Goal: Information Seeking & Learning: Learn about a topic

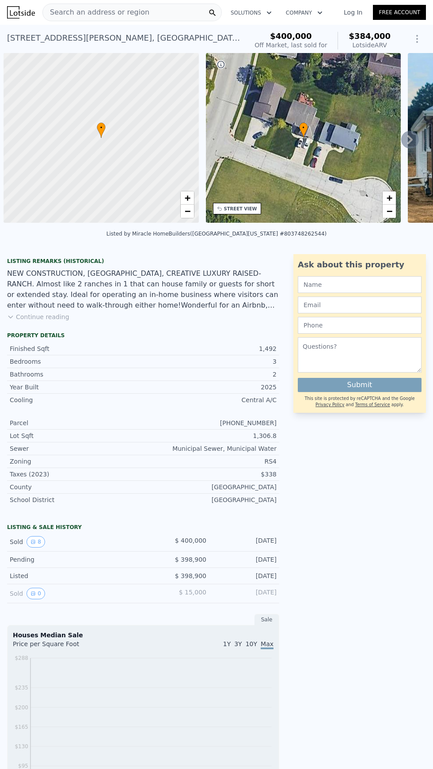
scroll to position [0, 4]
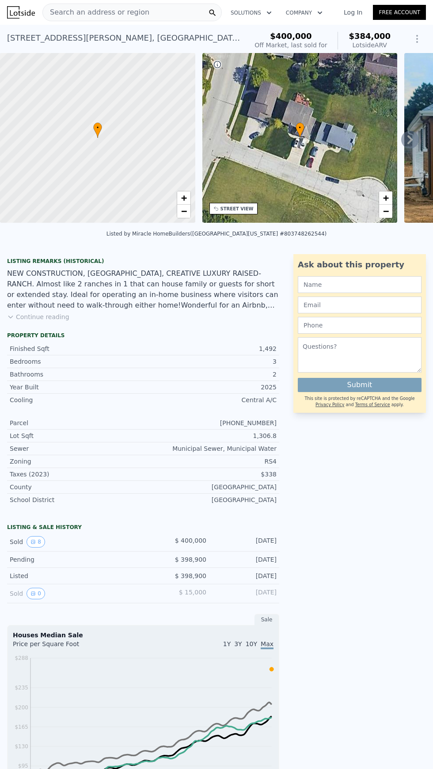
click at [32, 536] on button "8" at bounding box center [36, 541] width 19 height 11
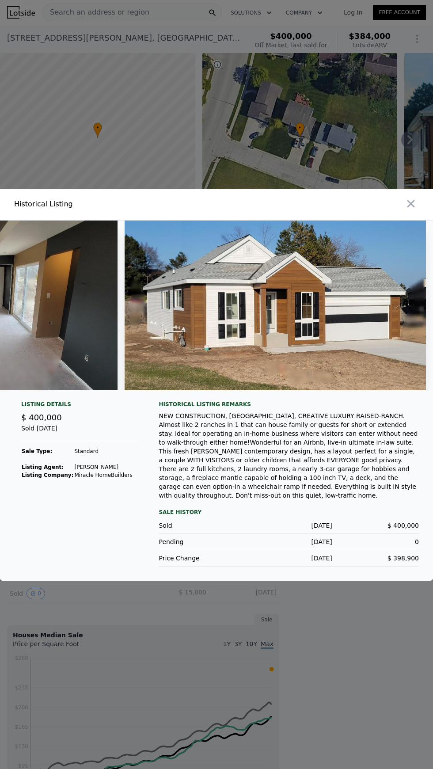
scroll to position [0, 1950]
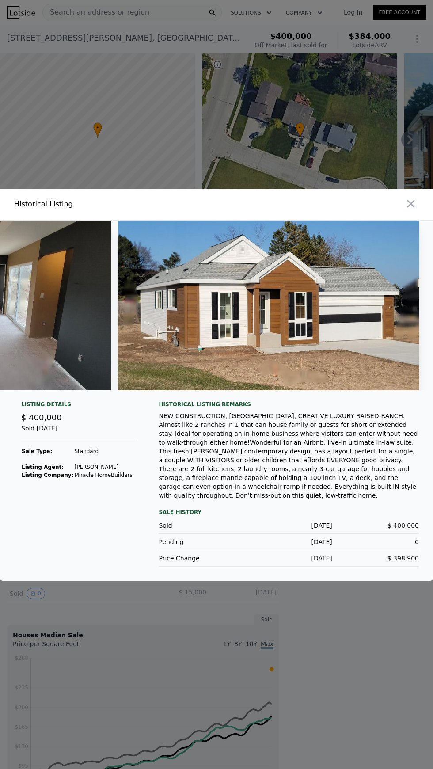
click at [423, 220] on div at bounding box center [326, 204] width 213 height 31
click at [410, 207] on icon "button" at bounding box center [411, 204] width 8 height 8
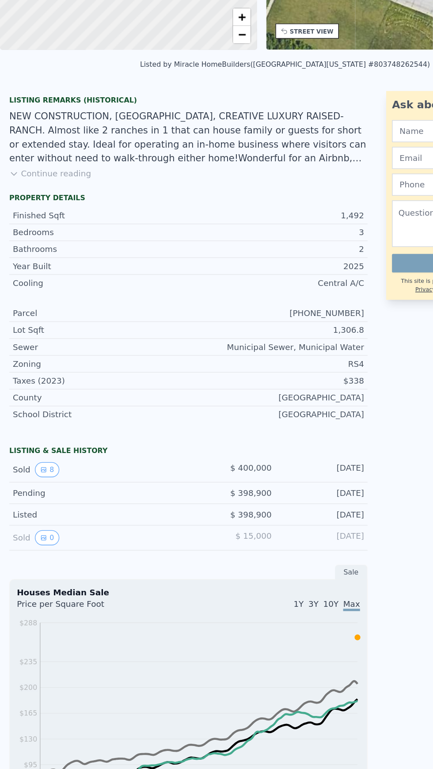
scroll to position [0, 0]
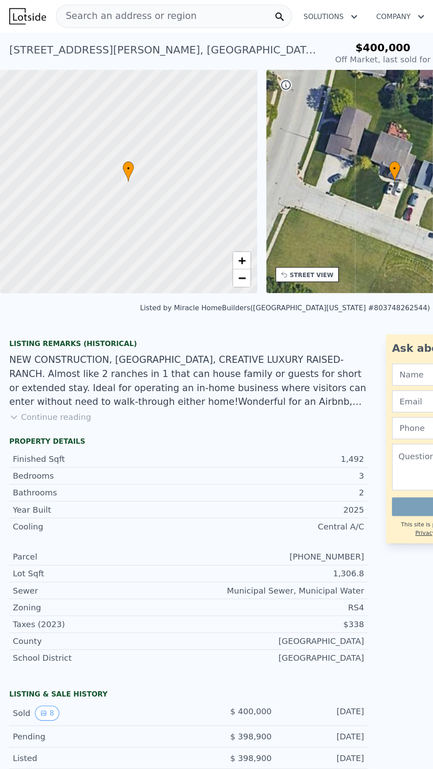
click at [135, 14] on span "Search an address or region" at bounding box center [96, 12] width 106 height 11
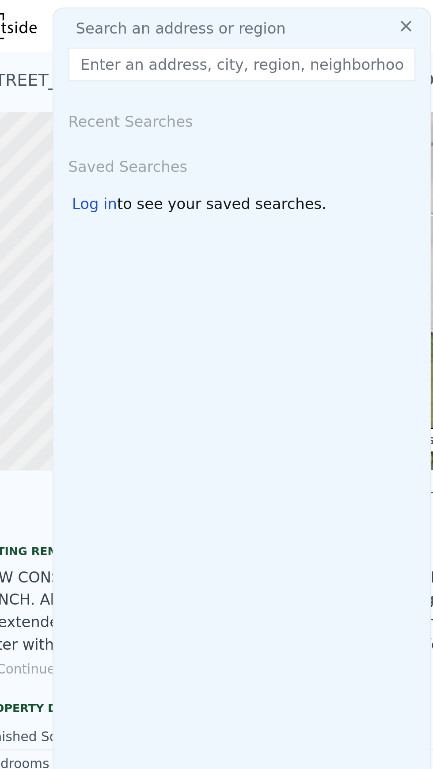
type input "[STREET_ADDRESS][PERSON_NAME]"
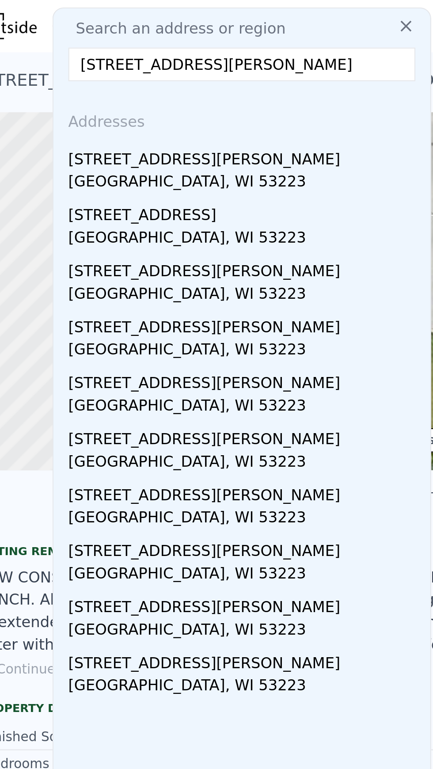
click at [63, 76] on div "[STREET_ADDRESS][PERSON_NAME]" at bounding box center [134, 74] width 168 height 14
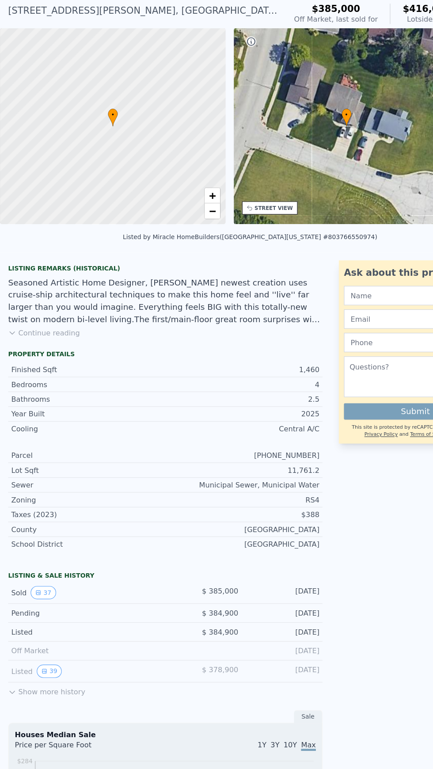
scroll to position [3, 0]
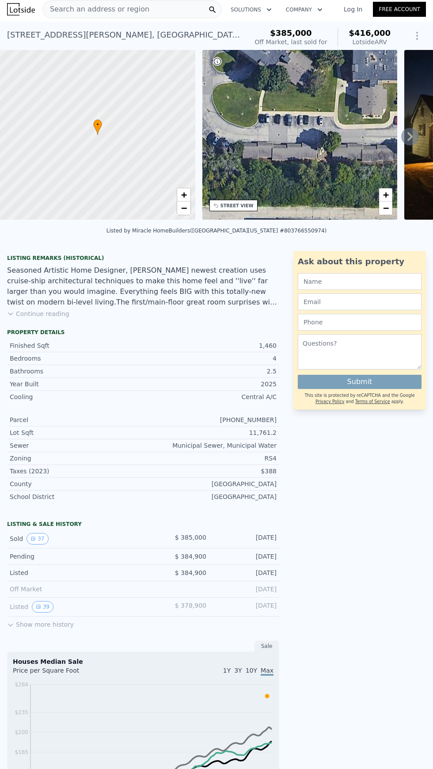
click at [65, 431] on div "Lot Sqft" at bounding box center [76, 432] width 133 height 9
click at [34, 540] on button "37" at bounding box center [38, 538] width 22 height 11
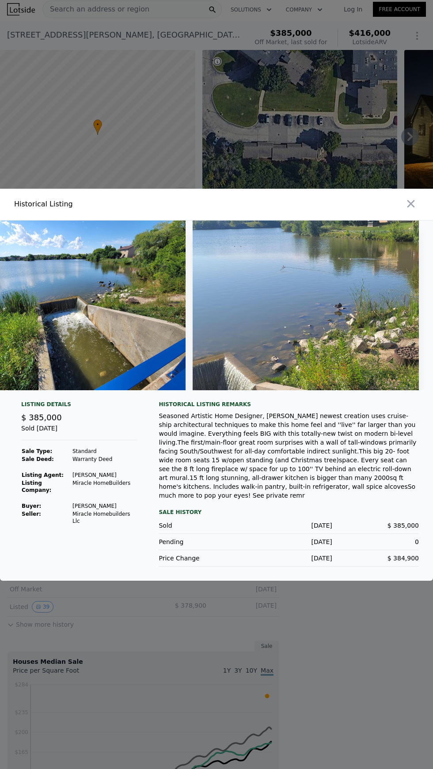
scroll to position [61, 0]
click at [410, 200] on icon "button" at bounding box center [411, 204] width 8 height 8
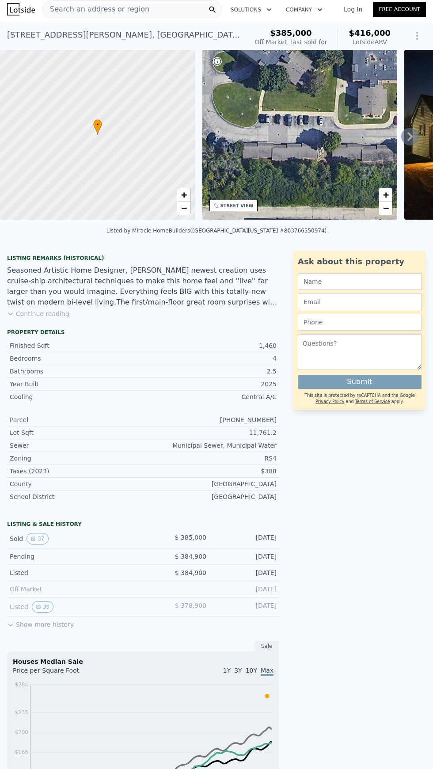
click at [39, 316] on button "Continue reading" at bounding box center [38, 313] width 62 height 9
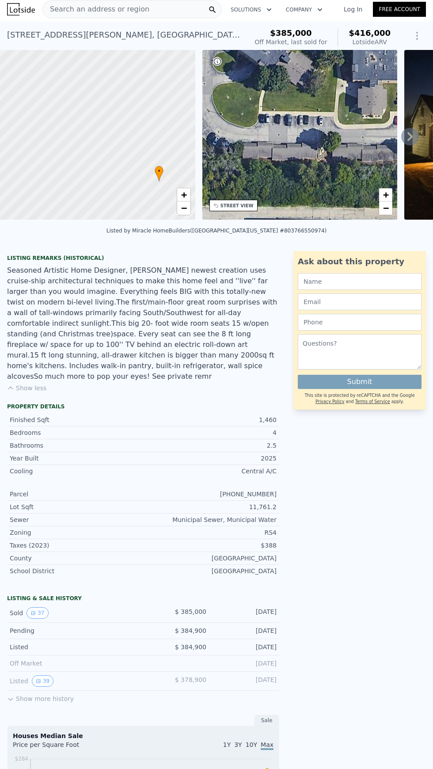
scroll to position [4, 0]
type input "2"
type input "1460"
type input "1306.8"
type input "11761.2"
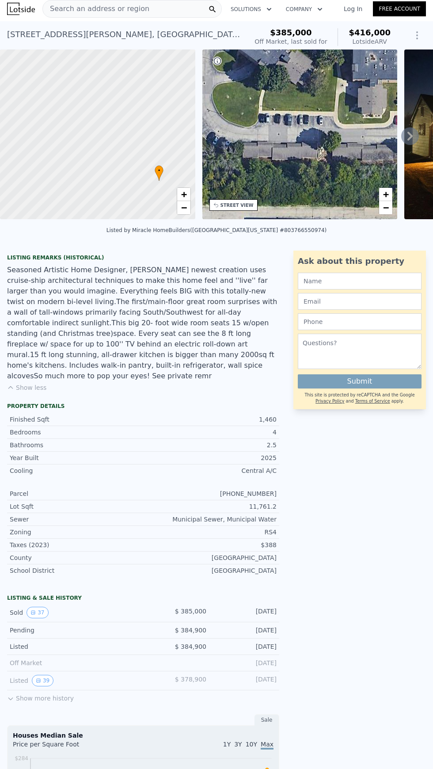
type input "$ 384,000"
type input "-$ 58,167"
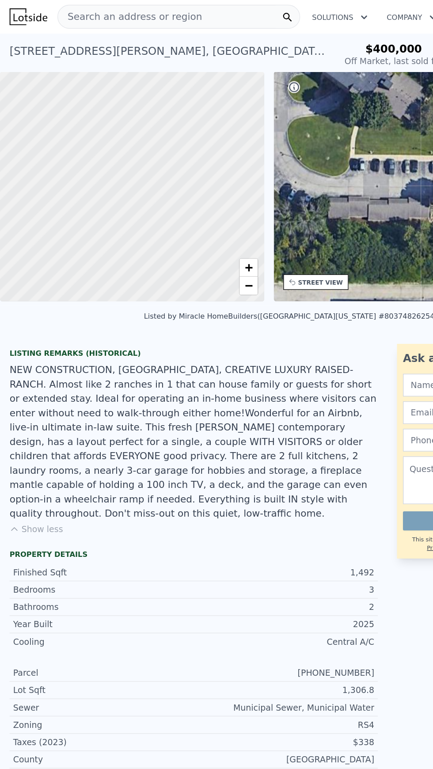
click at [76, 11] on span "Search an address or region" at bounding box center [96, 12] width 106 height 11
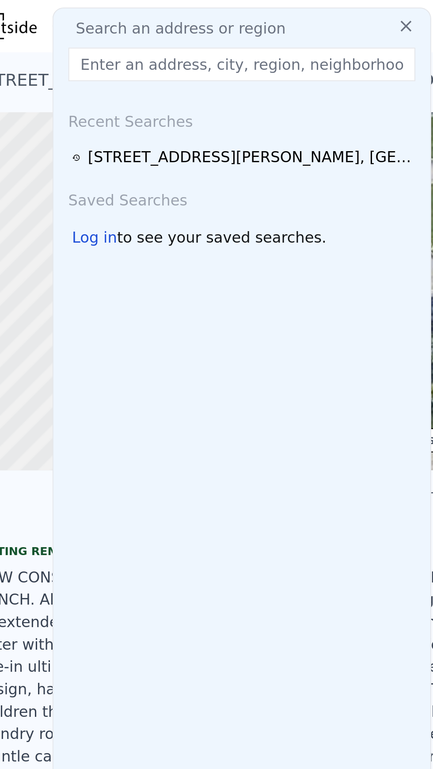
type input "[STREET_ADDRESS][PERSON_NAME]"
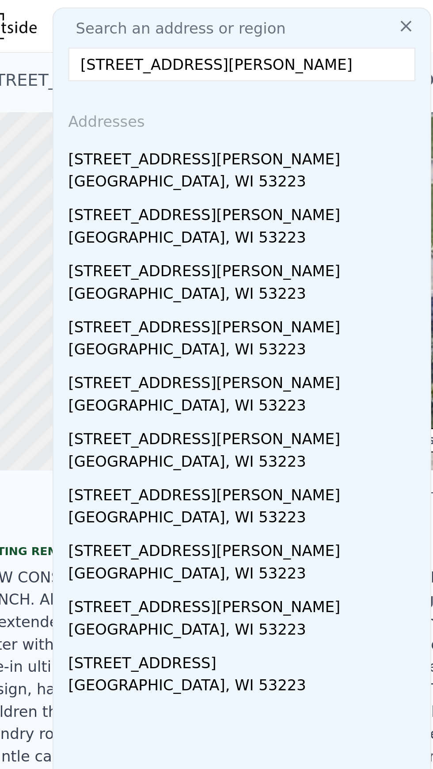
click at [148, 80] on div "[STREET_ADDRESS][PERSON_NAME]" at bounding box center [134, 74] width 168 height 14
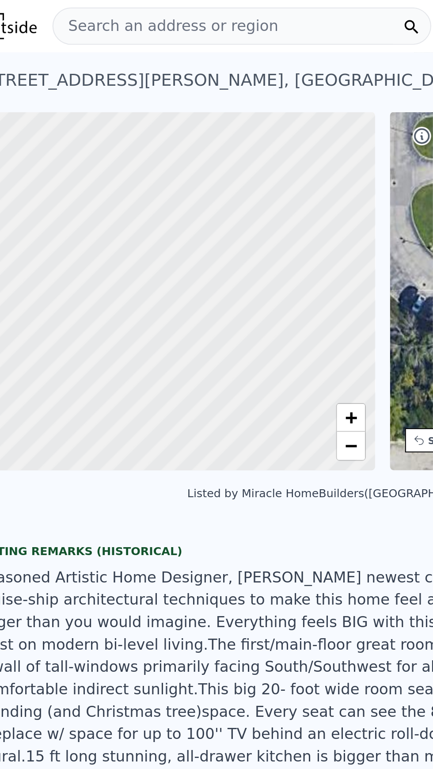
click at [163, 18] on div "Search an address or region" at bounding box center [131, 13] width 179 height 18
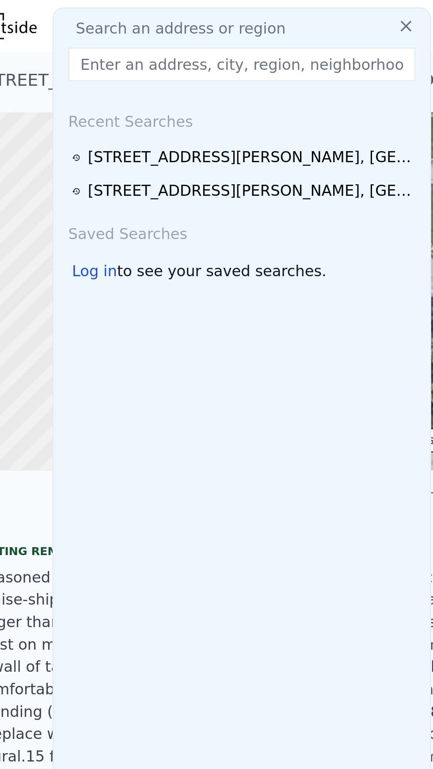
click at [124, 31] on input "text" at bounding box center [132, 31] width 164 height 16
type input "[STREET_ADDRESS][PERSON_NAME]"
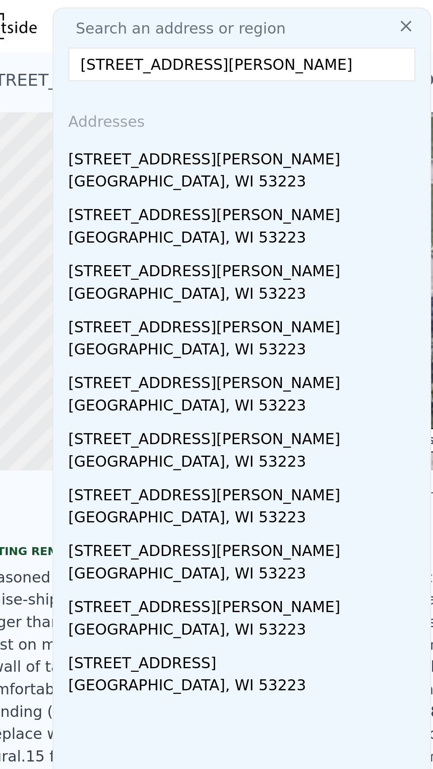
click at [129, 81] on div "[GEOGRAPHIC_DATA], WI 53223" at bounding box center [134, 87] width 168 height 12
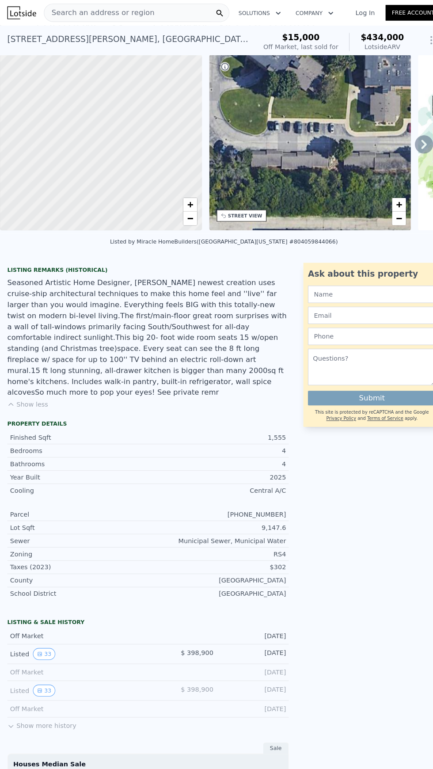
click at [44, 627] on button "33" at bounding box center [43, 632] width 22 height 11
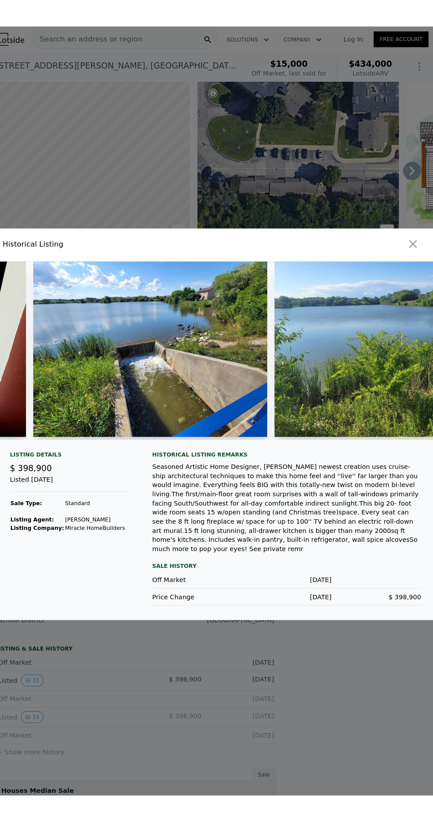
scroll to position [0, 8691]
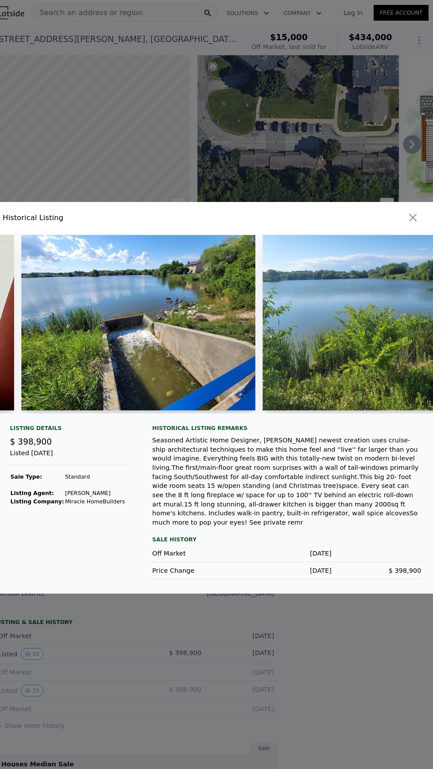
click at [54, 156] on div at bounding box center [216, 384] width 433 height 769
